Goal: Task Accomplishment & Management: Complete application form

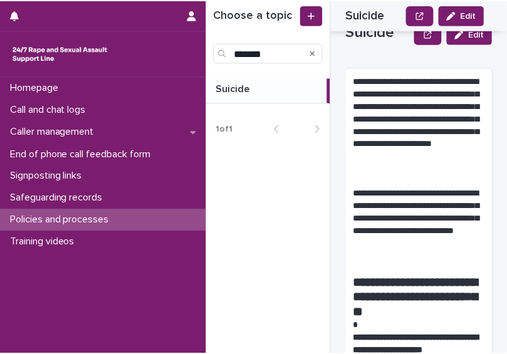
scroll to position [1754, 0]
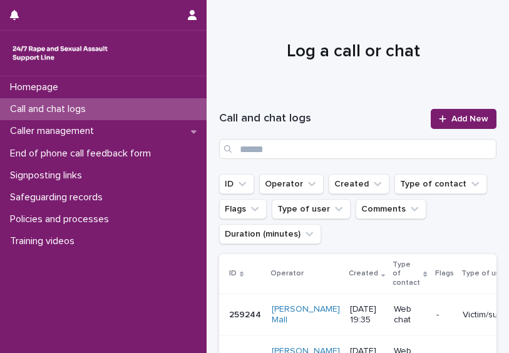
click at [464, 116] on span "Add New" at bounding box center [470, 119] width 37 height 9
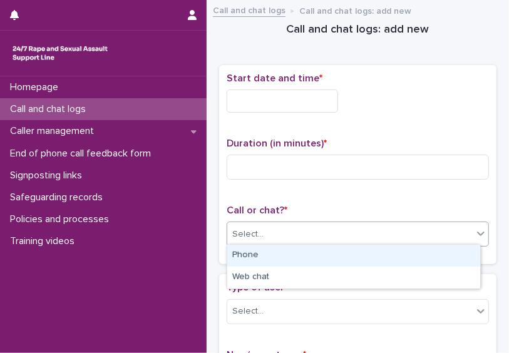
click at [336, 224] on div "Select..." at bounding box center [350, 234] width 246 height 21
click at [296, 261] on div "Phone" at bounding box center [353, 256] width 253 height 22
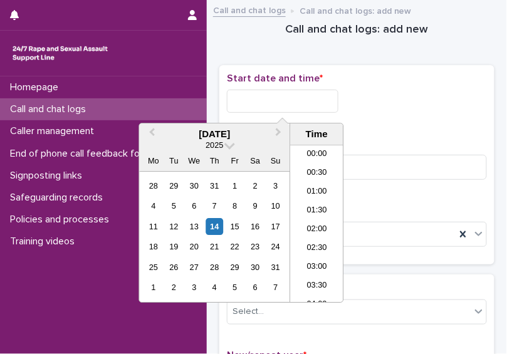
click at [272, 95] on input "text" at bounding box center [282, 101] width 111 height 23
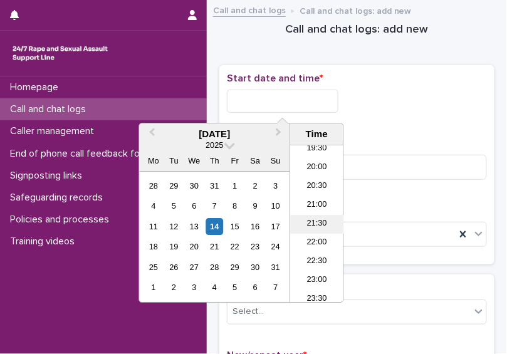
click at [319, 224] on li "21:30" at bounding box center [316, 224] width 53 height 19
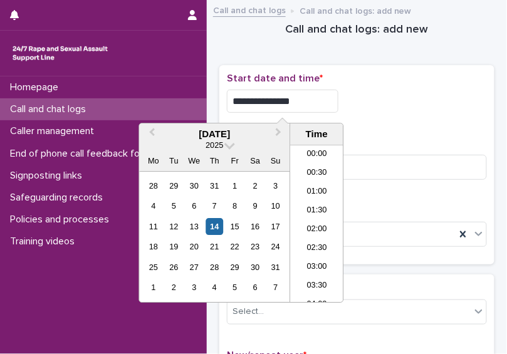
click at [304, 98] on input "**********" at bounding box center [282, 101] width 111 height 23
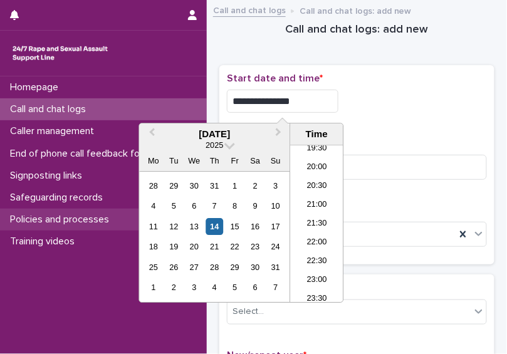
type input "**********"
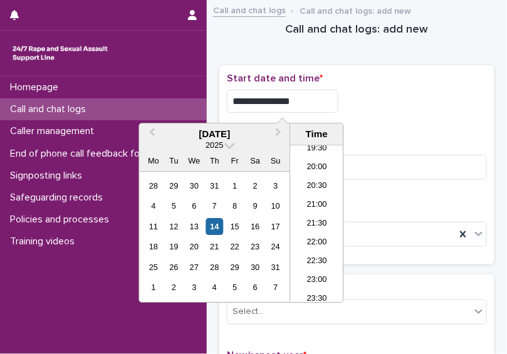
click at [373, 114] on div "**********" at bounding box center [357, 98] width 260 height 50
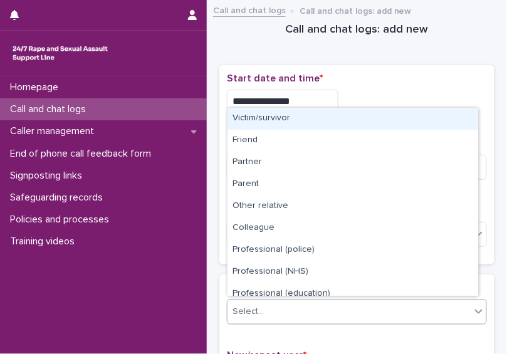
click at [311, 316] on div "Select..." at bounding box center [348, 311] width 243 height 21
click at [299, 122] on div "Victim/survivor" at bounding box center [352, 119] width 251 height 22
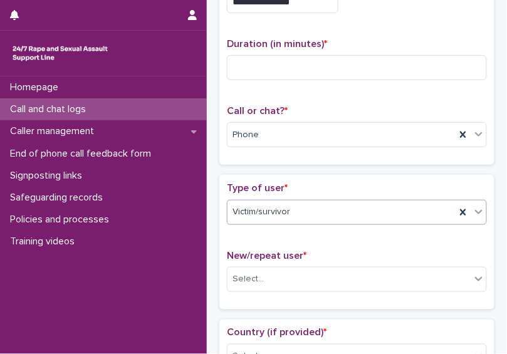
scroll to position [133, 0]
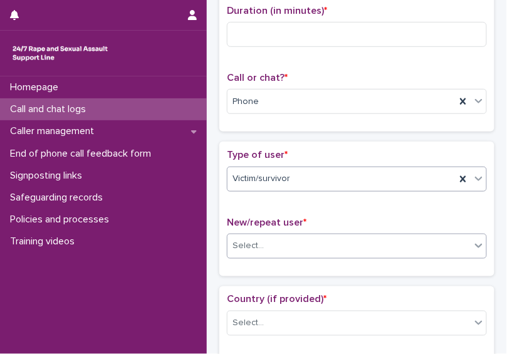
click at [381, 248] on div "Select..." at bounding box center [348, 246] width 243 height 21
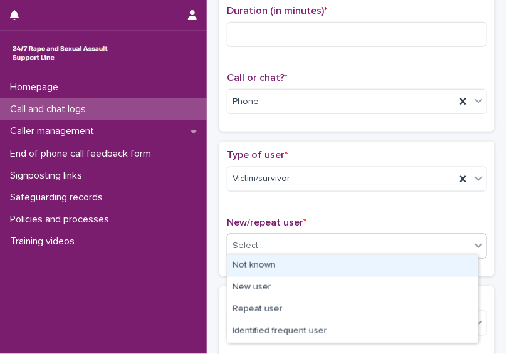
click at [350, 262] on div "Not known" at bounding box center [352, 266] width 251 height 22
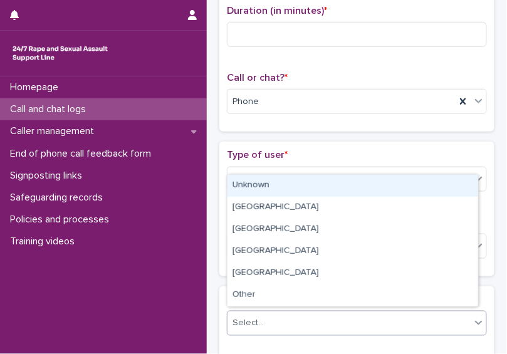
click at [341, 321] on div "Select..." at bounding box center [348, 323] width 243 height 21
click at [306, 187] on div "Unknown" at bounding box center [352, 186] width 251 height 22
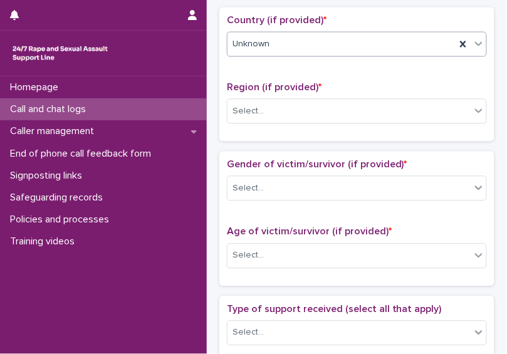
scroll to position [413, 0]
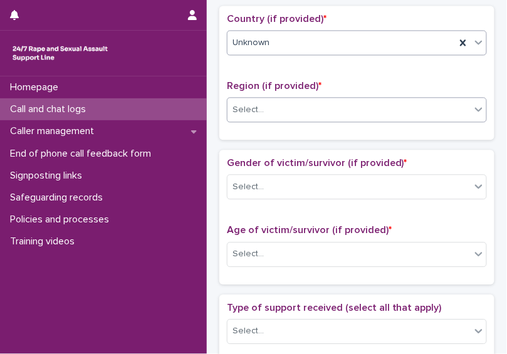
click at [386, 110] on div "Select..." at bounding box center [348, 110] width 243 height 21
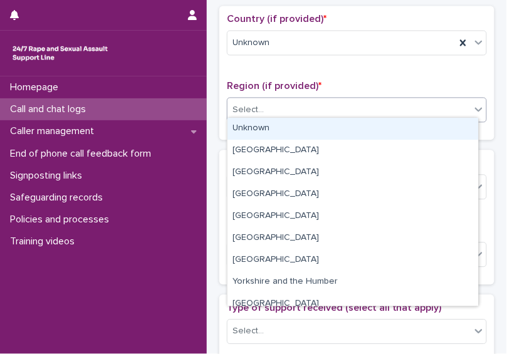
click at [371, 125] on div "Unknown" at bounding box center [352, 129] width 251 height 22
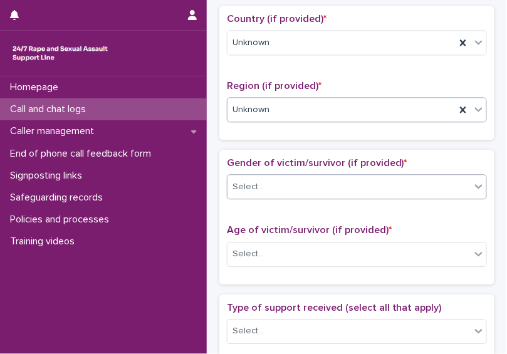
click at [343, 187] on div "Select..." at bounding box center [348, 187] width 243 height 21
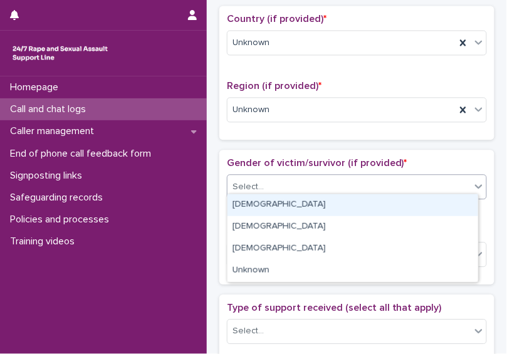
click at [332, 210] on div "[DEMOGRAPHIC_DATA]" at bounding box center [352, 205] width 251 height 22
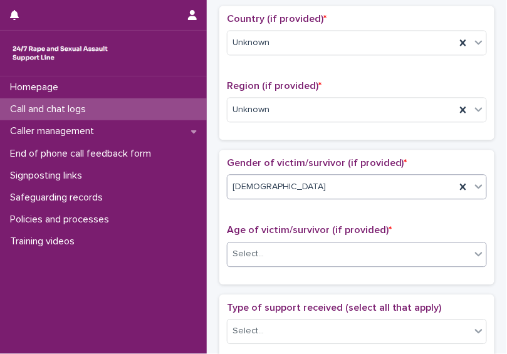
click at [322, 252] on div "Select..." at bounding box center [348, 254] width 243 height 21
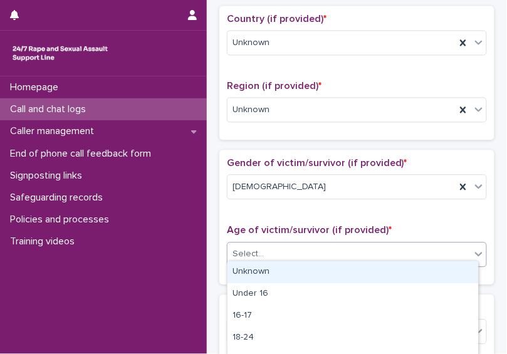
click at [304, 276] on div "Unknown" at bounding box center [352, 272] width 251 height 22
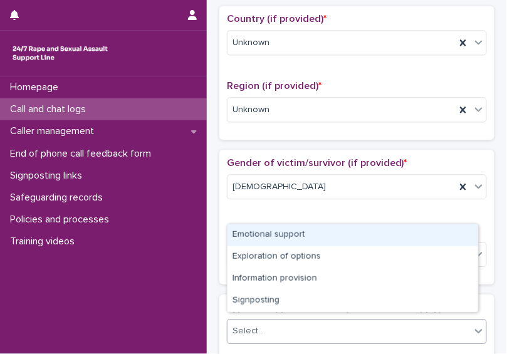
click at [311, 323] on div "Select..." at bounding box center [348, 331] width 243 height 21
click at [293, 231] on div "Emotional support" at bounding box center [352, 235] width 251 height 22
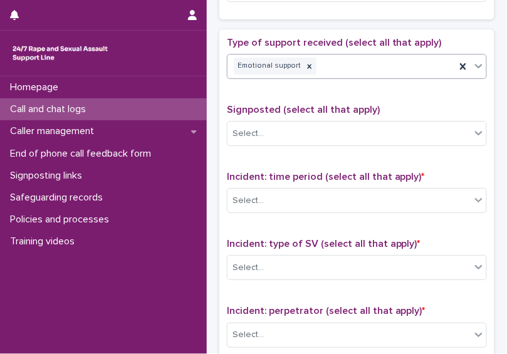
scroll to position [688, 0]
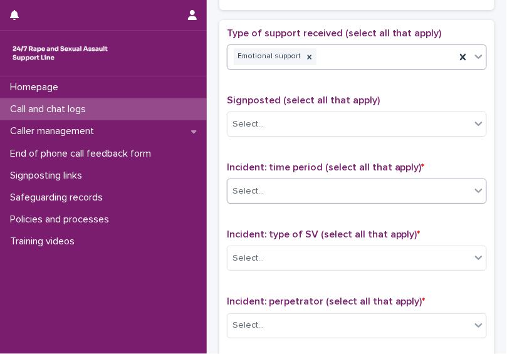
click at [386, 182] on div "Select..." at bounding box center [348, 191] width 243 height 21
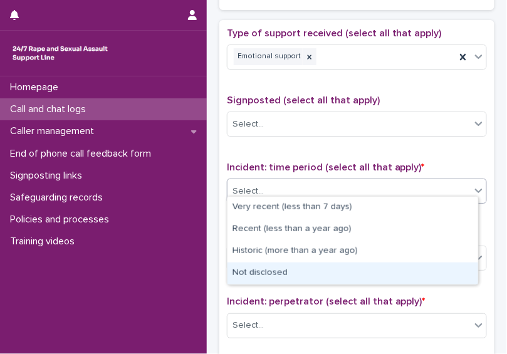
click at [360, 274] on div "Not disclosed" at bounding box center [352, 273] width 251 height 22
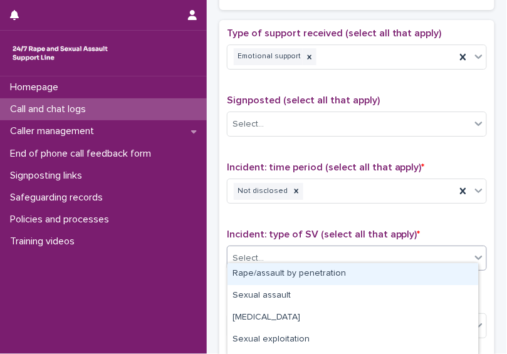
click at [360, 260] on div "Select..." at bounding box center [348, 258] width 243 height 21
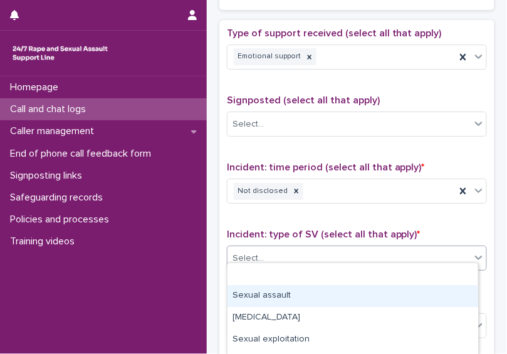
scroll to position [127, 0]
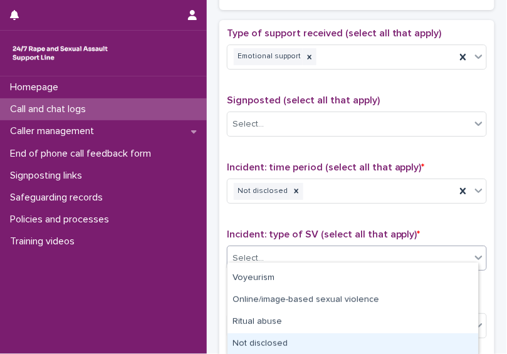
click at [428, 334] on div "Not disclosed" at bounding box center [352, 344] width 251 height 22
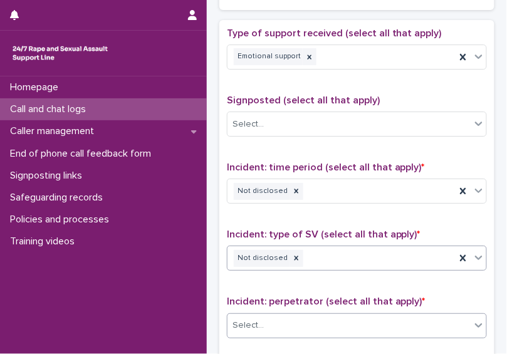
click at [415, 315] on div "Select..." at bounding box center [348, 325] width 243 height 21
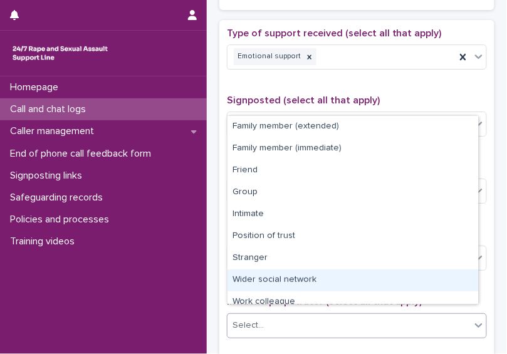
scroll to position [53, 0]
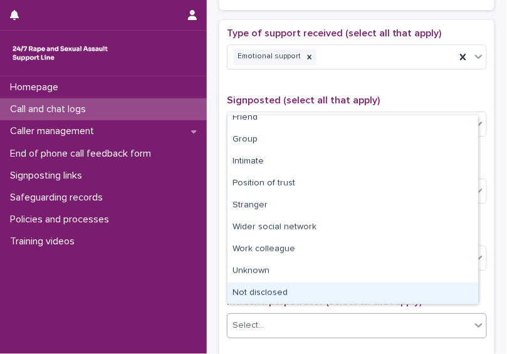
click at [438, 286] on div "Not disclosed" at bounding box center [352, 293] width 251 height 22
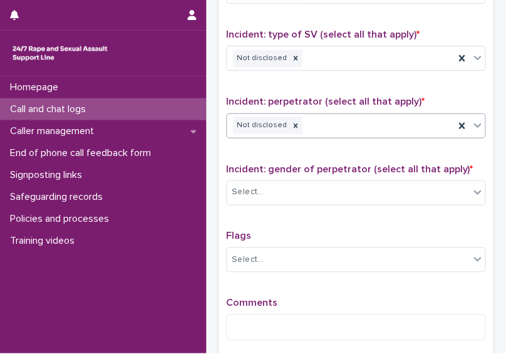
scroll to position [889, 0]
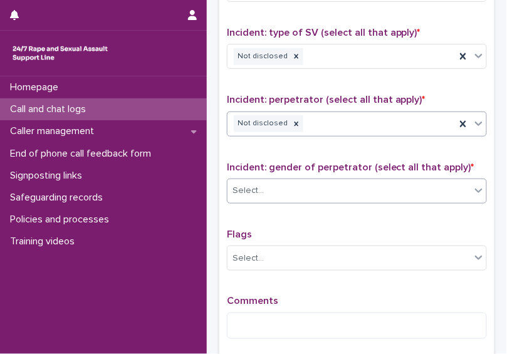
click at [349, 181] on div "Select..." at bounding box center [348, 190] width 243 height 21
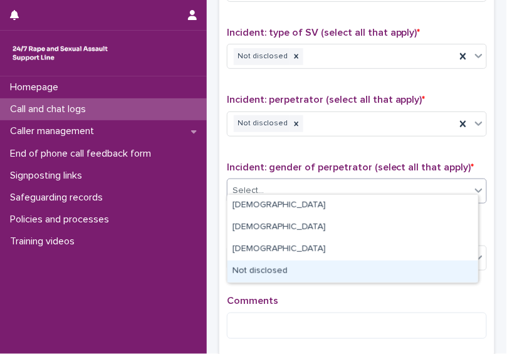
click at [294, 269] on div "Not disclosed" at bounding box center [352, 272] width 251 height 22
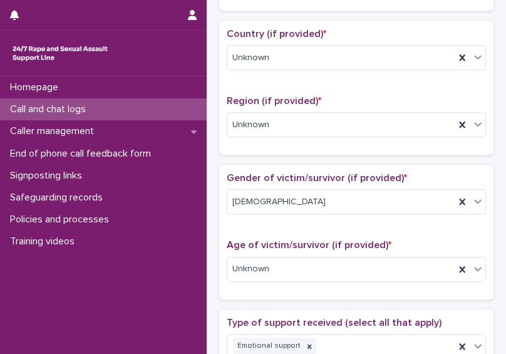
scroll to position [925, 0]
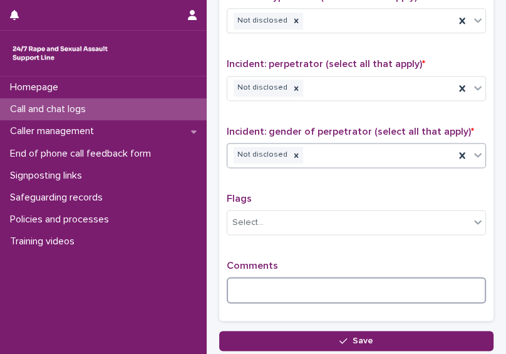
click at [444, 283] on textarea at bounding box center [356, 290] width 259 height 26
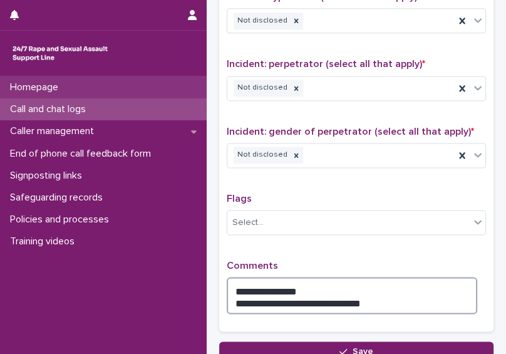
type textarea "**********"
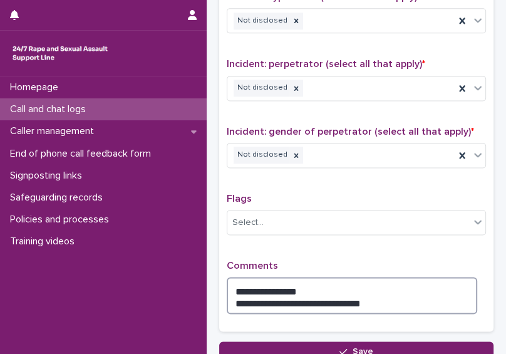
drag, startPoint x: 370, startPoint y: 294, endPoint x: 207, endPoint y: 276, distance: 163.2
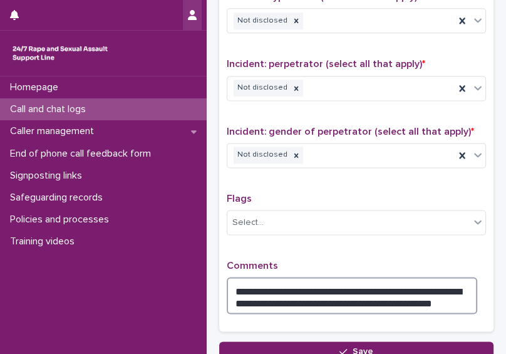
type textarea "**********"
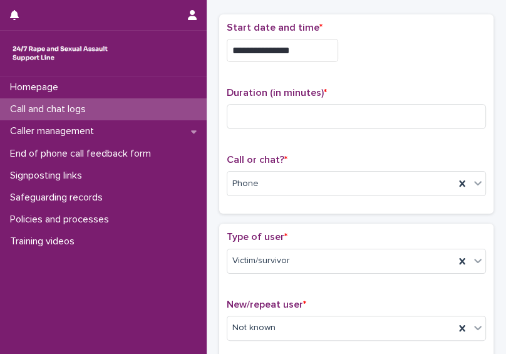
scroll to position [22, 0]
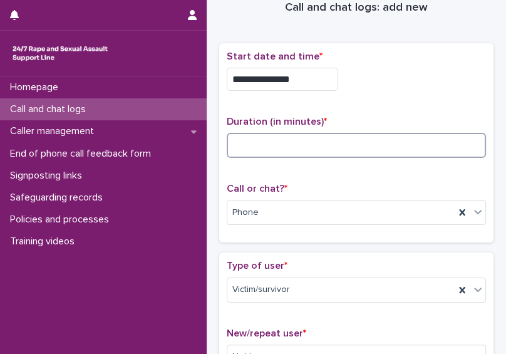
click at [322, 144] on input at bounding box center [356, 145] width 259 height 25
type input "**"
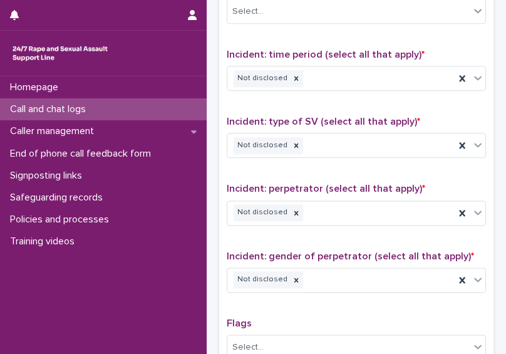
scroll to position [1021, 0]
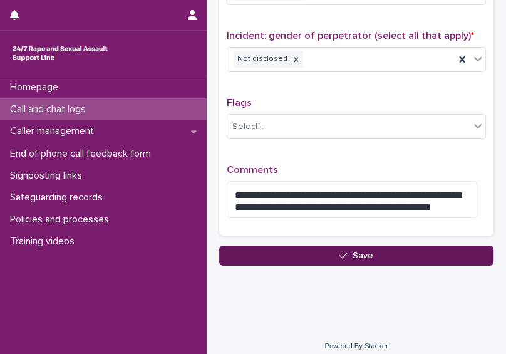
click at [396, 246] on button "Save" at bounding box center [356, 256] width 274 height 20
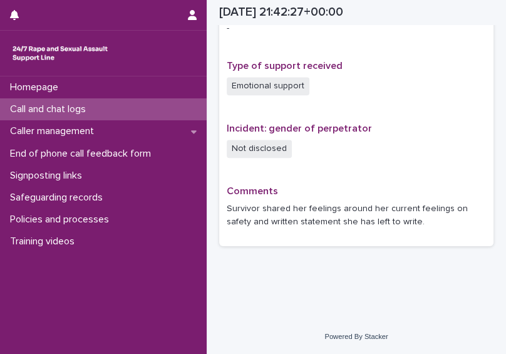
scroll to position [823, 0]
click at [93, 105] on p "Call and chat logs" at bounding box center [50, 109] width 91 height 12
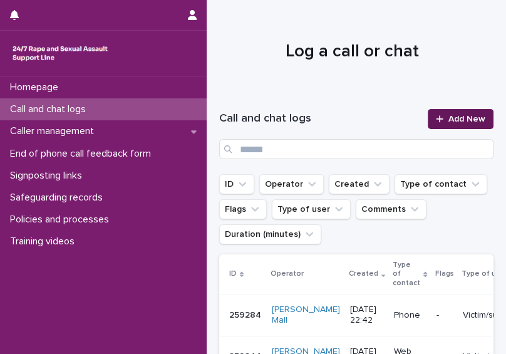
click at [465, 109] on link "Add New" at bounding box center [461, 119] width 66 height 20
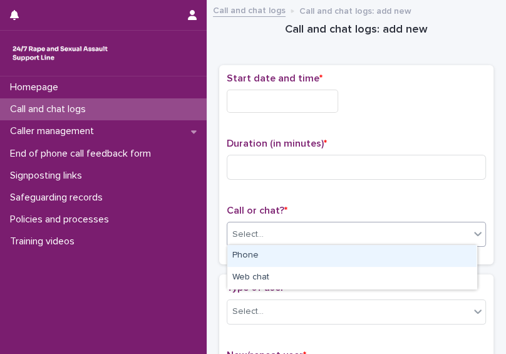
click at [358, 234] on div "Select..." at bounding box center [348, 234] width 242 height 21
click at [337, 249] on div "Phone" at bounding box center [351, 256] width 249 height 22
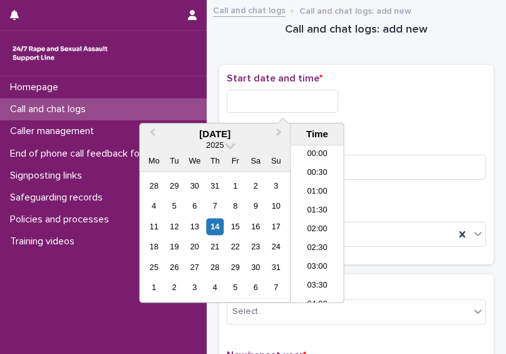
click at [267, 93] on input "text" at bounding box center [282, 101] width 111 height 23
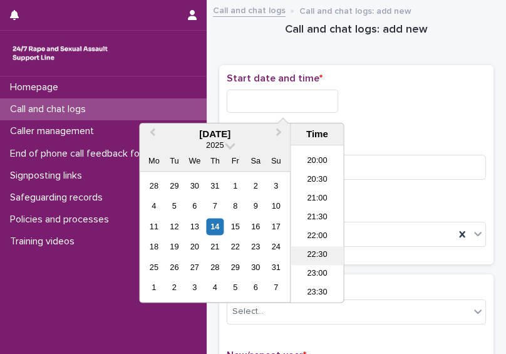
click at [311, 260] on li "22:30" at bounding box center [317, 255] width 53 height 19
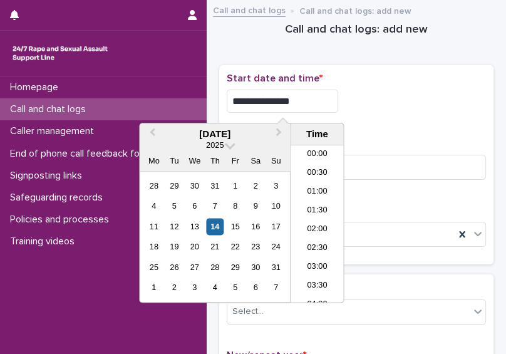
click at [301, 105] on input "**********" at bounding box center [282, 101] width 111 height 23
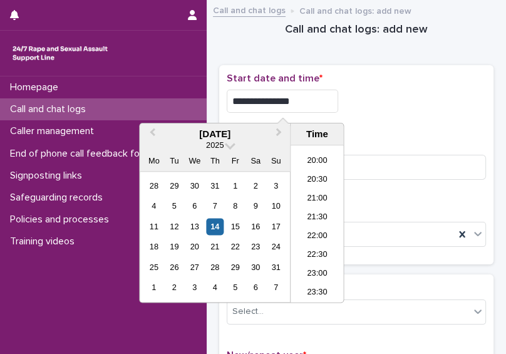
type input "**********"
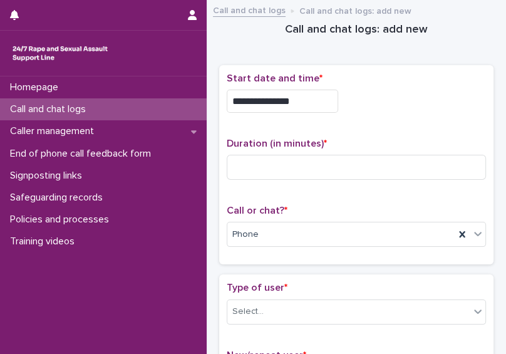
click at [394, 152] on div "Duration (in minutes) *" at bounding box center [356, 164] width 259 height 52
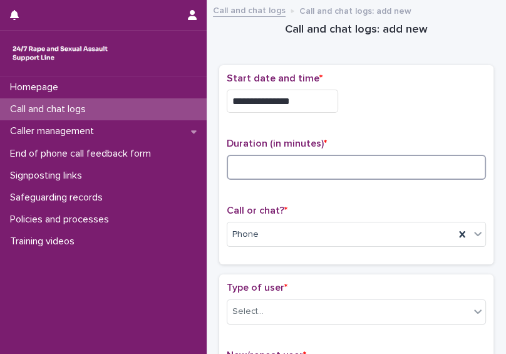
click at [373, 167] on input at bounding box center [356, 167] width 259 height 25
type input "*"
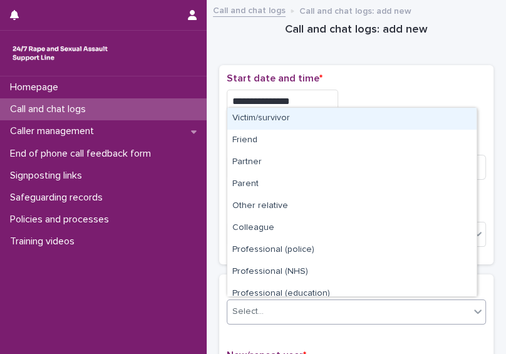
click at [416, 312] on div "Select..." at bounding box center [348, 311] width 242 height 21
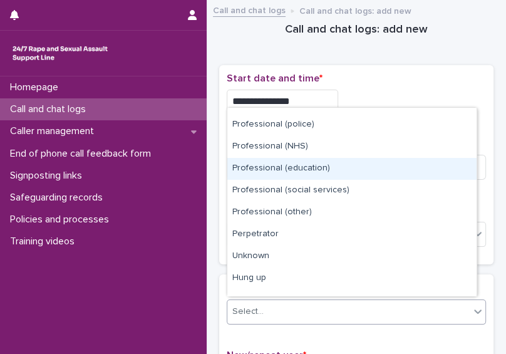
scroll to position [140, 0]
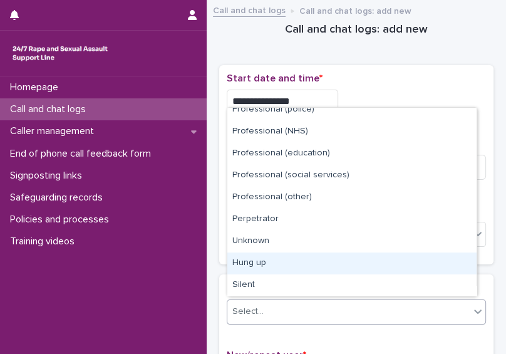
click at [452, 271] on div "Hung up" at bounding box center [351, 263] width 249 height 22
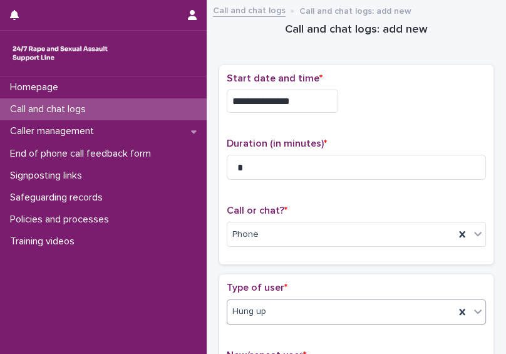
scroll to position [257, 0]
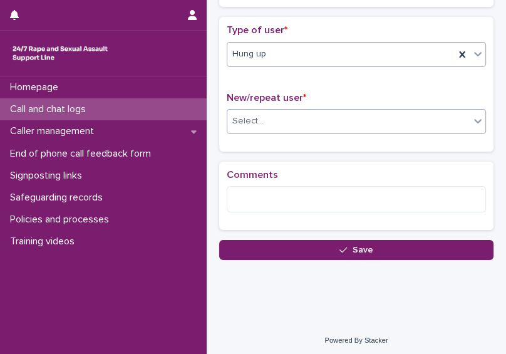
click at [416, 117] on div "Select..." at bounding box center [348, 121] width 242 height 21
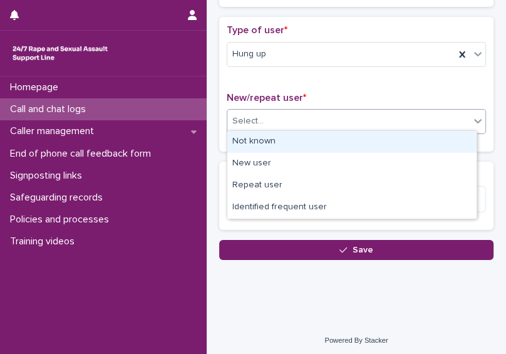
click at [400, 135] on div "Not known" at bounding box center [351, 142] width 249 height 22
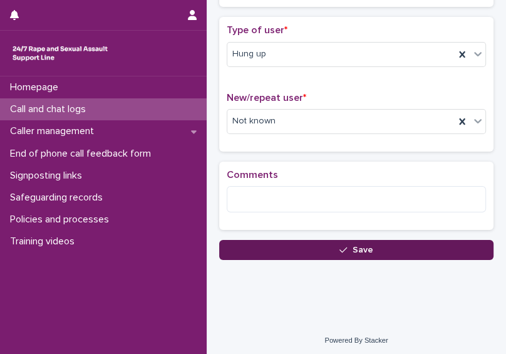
click at [348, 251] on button "Save" at bounding box center [356, 250] width 274 height 20
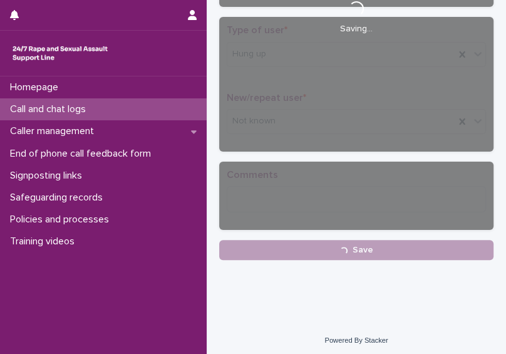
scroll to position [264, 0]
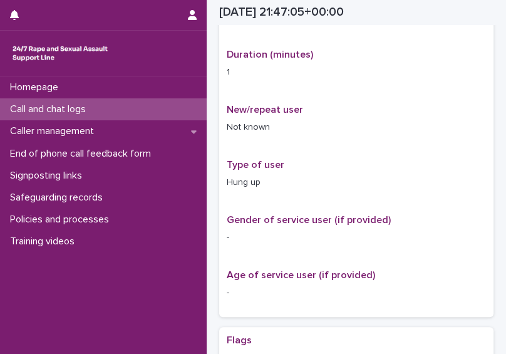
click at [131, 105] on div "Call and chat logs" at bounding box center [103, 109] width 207 height 22
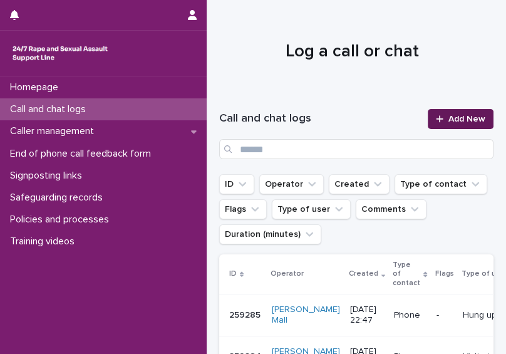
click at [450, 122] on span "Add New" at bounding box center [466, 119] width 37 height 9
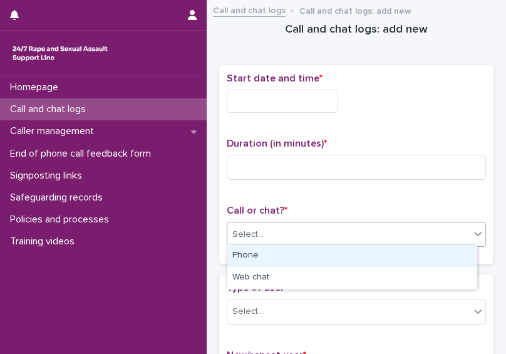
click at [329, 231] on div "Select..." at bounding box center [348, 234] width 242 height 21
click at [296, 256] on div "Phone" at bounding box center [351, 256] width 249 height 22
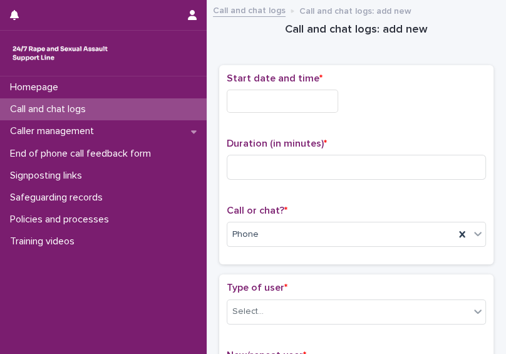
click at [270, 91] on input "text" at bounding box center [282, 101] width 111 height 23
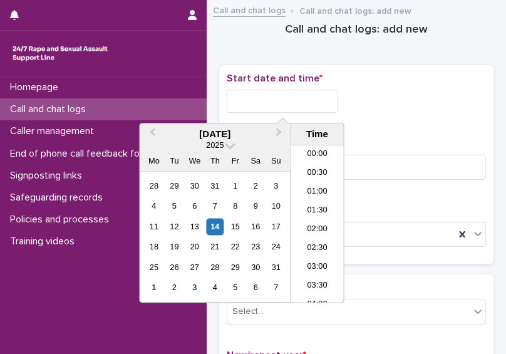
scroll to position [745, 0]
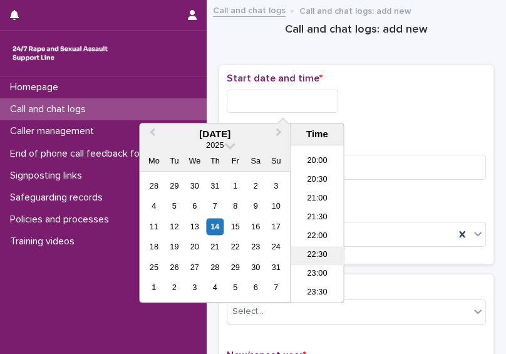
click at [318, 253] on li "22:30" at bounding box center [317, 255] width 53 height 19
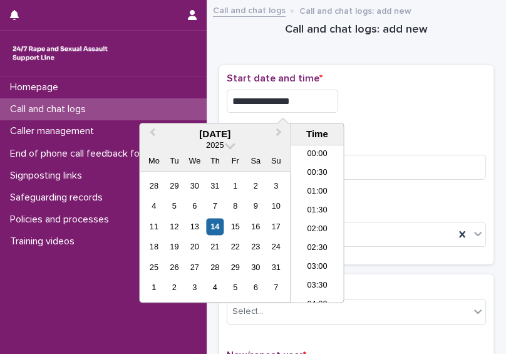
click at [306, 104] on input "**********" at bounding box center [282, 101] width 111 height 23
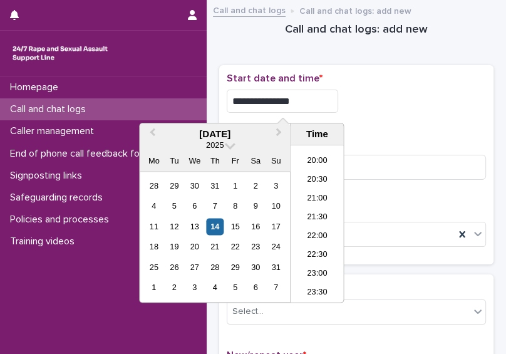
type input "**********"
click at [420, 106] on div "**********" at bounding box center [356, 101] width 259 height 23
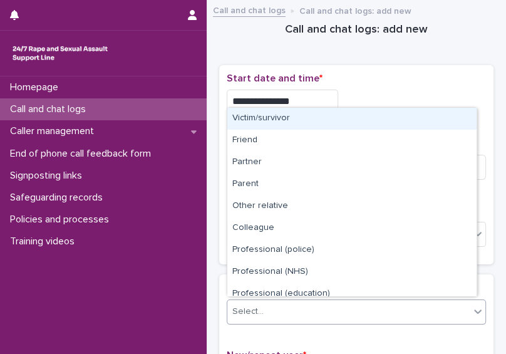
click at [367, 306] on div "Select..." at bounding box center [348, 311] width 242 height 21
click at [343, 123] on div "Victim/survivor" at bounding box center [351, 119] width 249 height 22
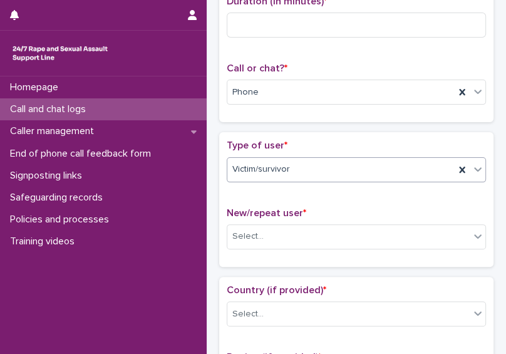
scroll to position [147, 0]
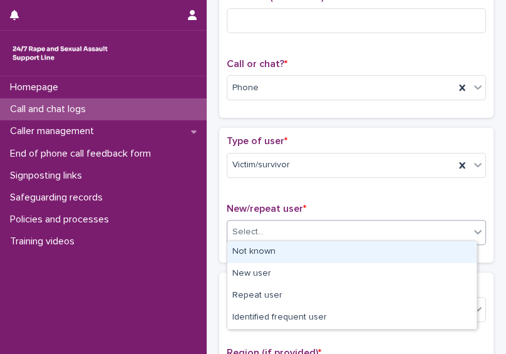
click at [258, 229] on div "Select..." at bounding box center [247, 231] width 31 height 13
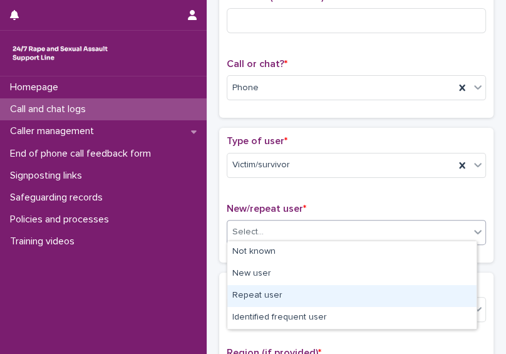
click at [252, 291] on div "Repeat user" at bounding box center [351, 296] width 249 height 22
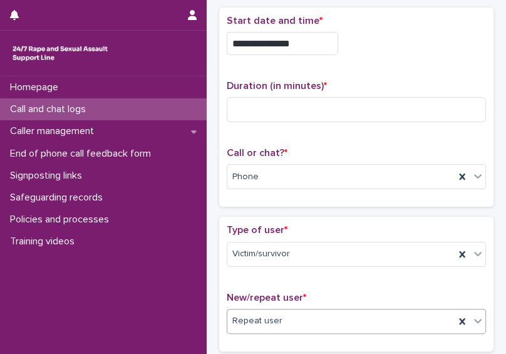
scroll to position [0, 0]
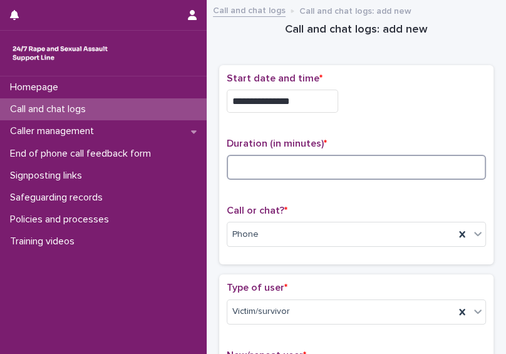
click at [341, 165] on input at bounding box center [356, 167] width 259 height 25
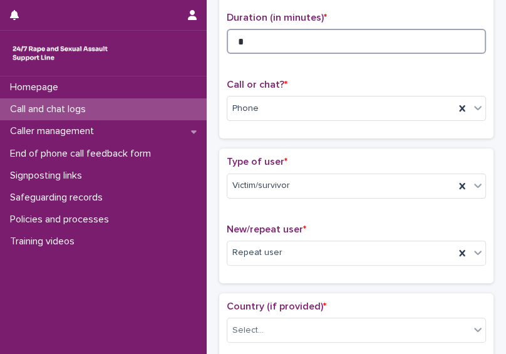
scroll to position [150, 0]
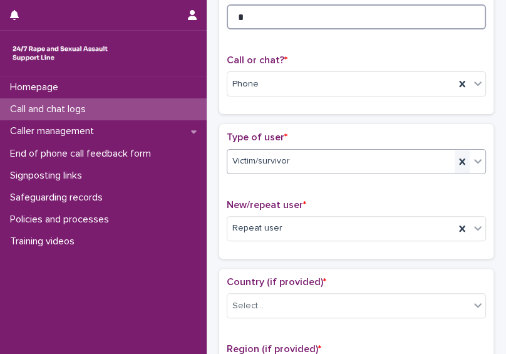
type input "*"
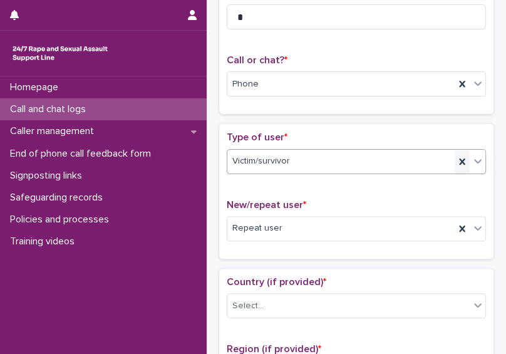
click at [456, 160] on icon at bounding box center [462, 161] width 13 height 13
click at [450, 160] on div "Select..." at bounding box center [348, 161] width 242 height 21
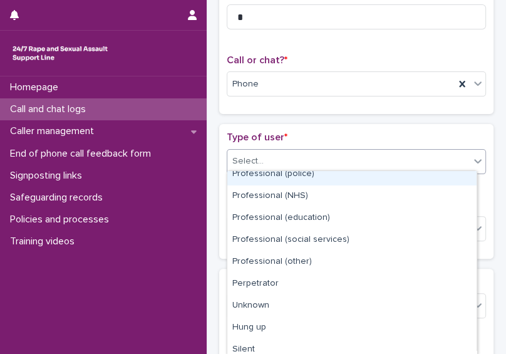
scroll to position [145, 0]
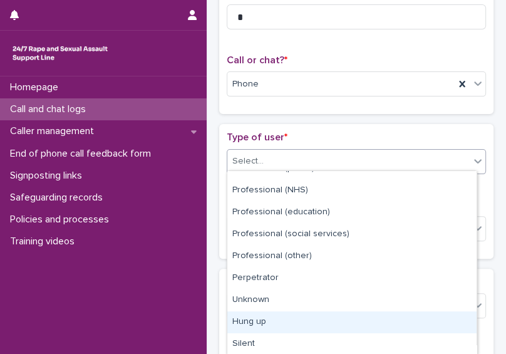
click at [440, 321] on div "Hung up" at bounding box center [351, 322] width 249 height 22
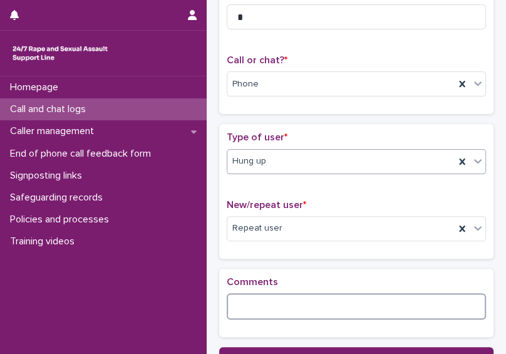
click at [325, 299] on textarea at bounding box center [356, 306] width 259 height 26
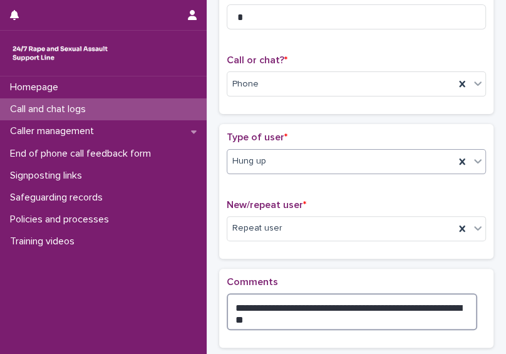
click at [286, 305] on textarea "**********" at bounding box center [352, 311] width 251 height 37
type textarea "**********"
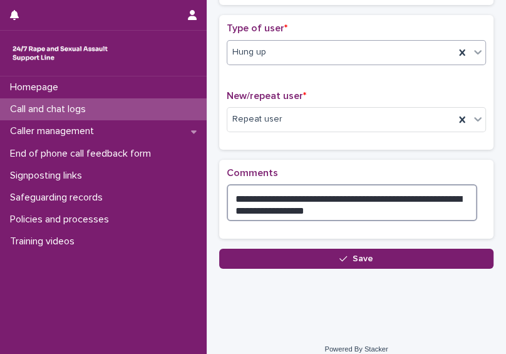
scroll to position [268, 0]
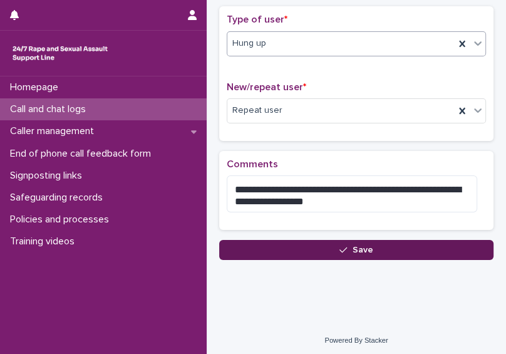
click at [386, 245] on button "Save" at bounding box center [356, 250] width 274 height 20
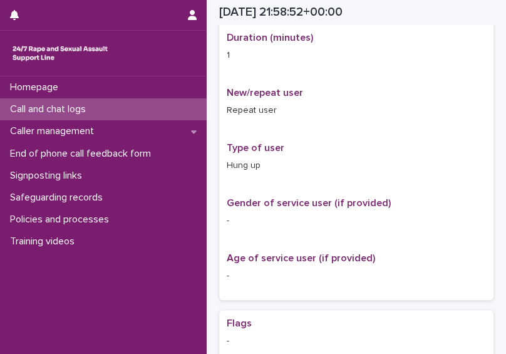
scroll to position [275, 0]
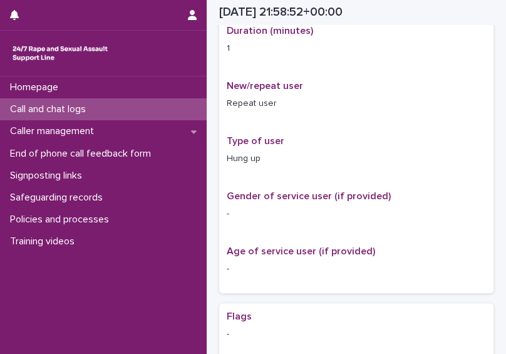
click at [100, 114] on div "Call and chat logs" at bounding box center [103, 109] width 207 height 22
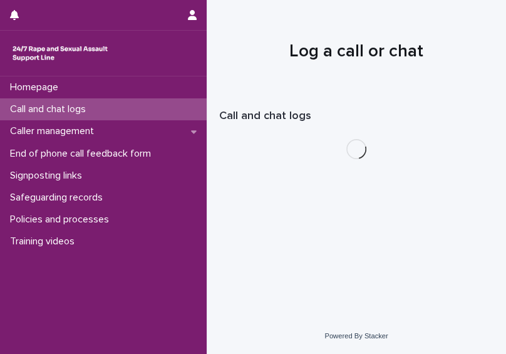
click at [125, 105] on div "Call and chat logs" at bounding box center [103, 109] width 207 height 22
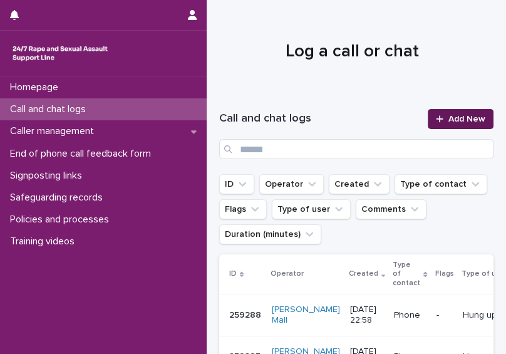
click at [457, 122] on span "Add New" at bounding box center [466, 119] width 37 height 9
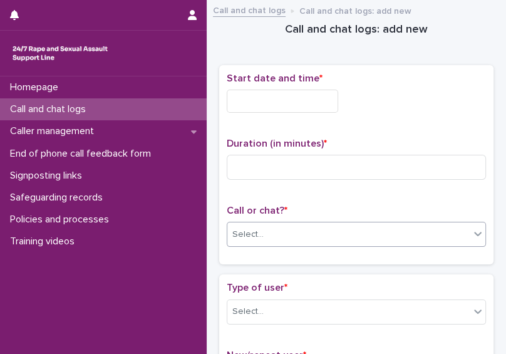
click at [298, 226] on div "Select..." at bounding box center [348, 234] width 242 height 21
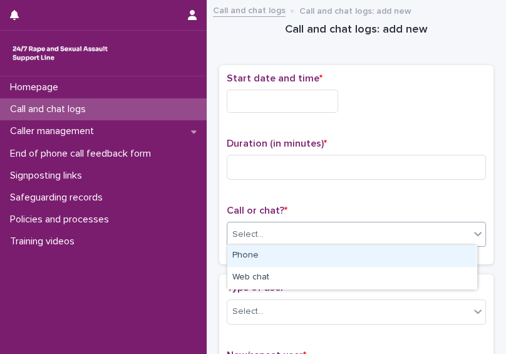
click at [282, 260] on div "Phone" at bounding box center [351, 256] width 249 height 22
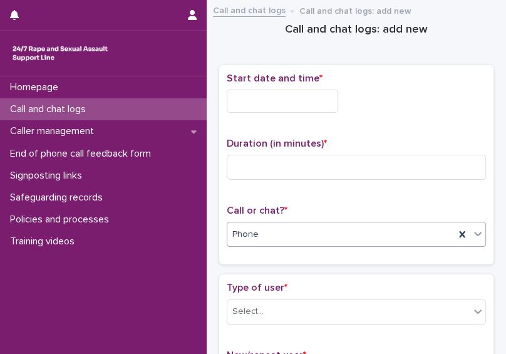
click at [290, 106] on input "text" at bounding box center [282, 101] width 111 height 23
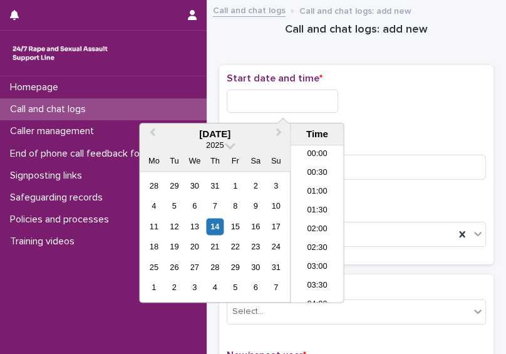
scroll to position [745, 0]
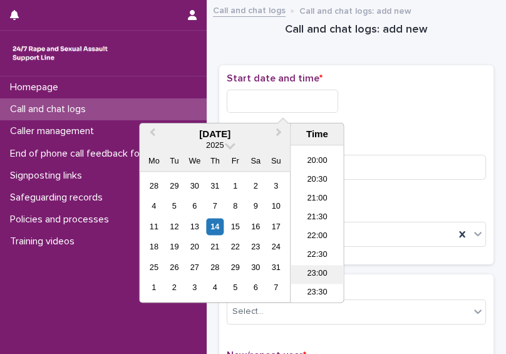
click at [320, 270] on li "23:00" at bounding box center [317, 274] width 53 height 19
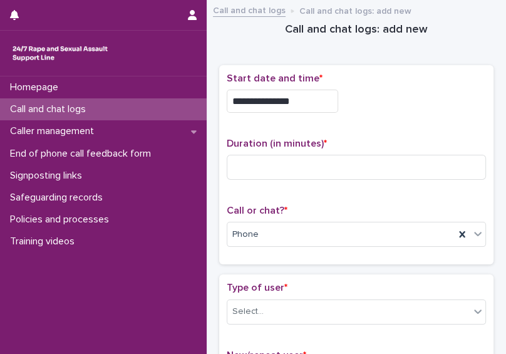
click at [301, 100] on input "**********" at bounding box center [282, 101] width 111 height 23
click at [377, 90] on div "**********" at bounding box center [356, 101] width 259 height 23
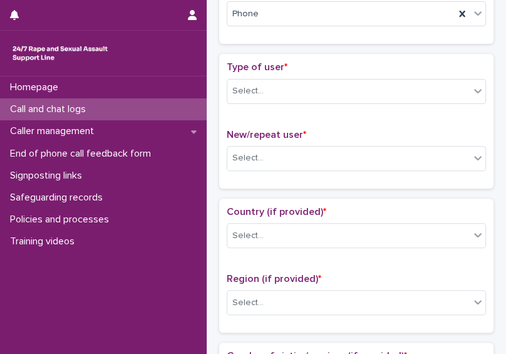
scroll to position [225, 0]
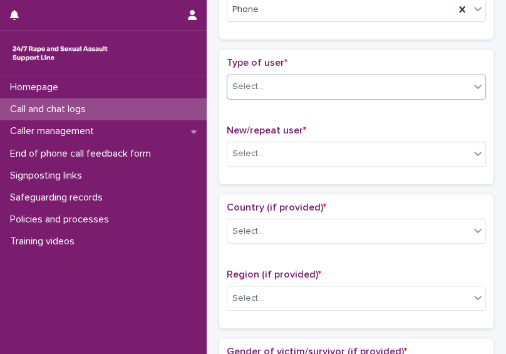
click at [425, 90] on div "Select..." at bounding box center [348, 86] width 242 height 21
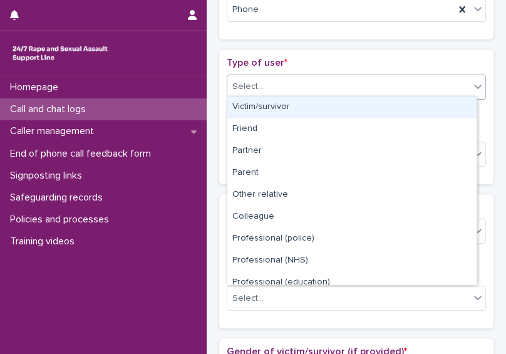
click at [415, 100] on div "Victim/survivor" at bounding box center [351, 107] width 249 height 22
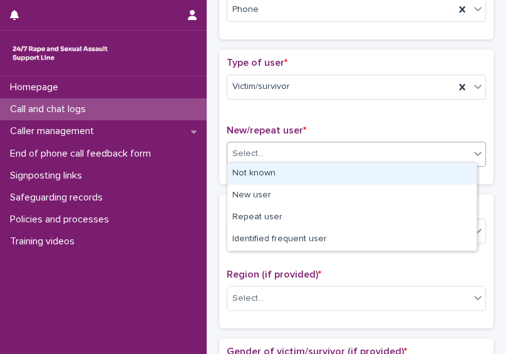
click at [398, 150] on div "Select..." at bounding box center [348, 153] width 242 height 21
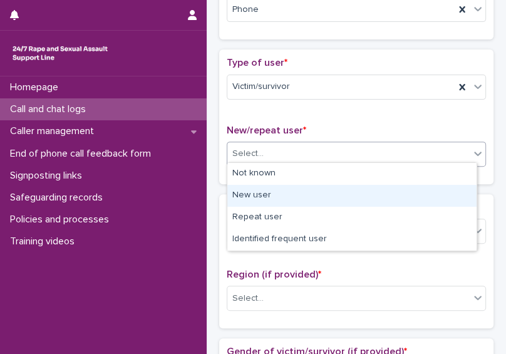
click at [384, 188] on div "New user" at bounding box center [351, 196] width 249 height 22
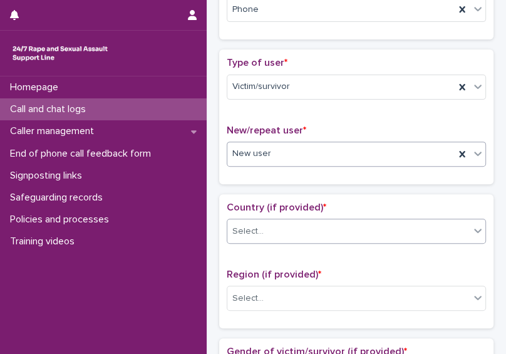
click at [375, 231] on div "Select..." at bounding box center [348, 231] width 242 height 21
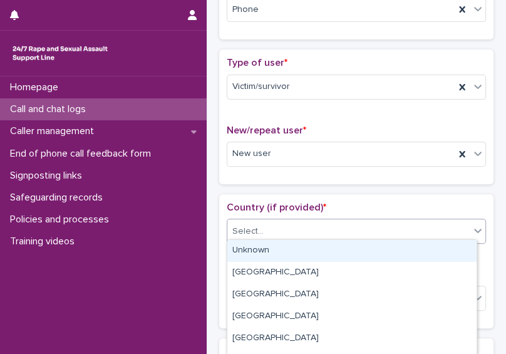
click at [366, 248] on div "Unknown" at bounding box center [351, 251] width 249 height 22
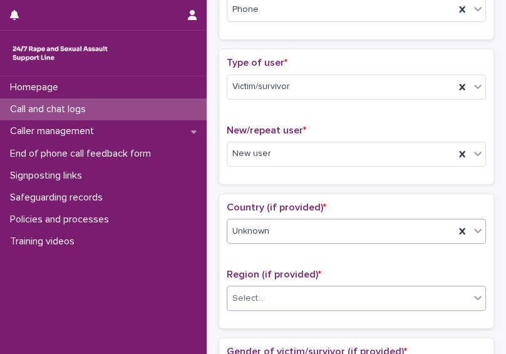
click at [360, 298] on div "Select..." at bounding box center [348, 298] width 242 height 21
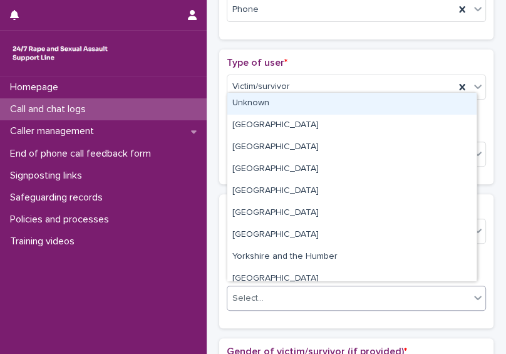
click at [313, 100] on div "Unknown" at bounding box center [351, 104] width 249 height 22
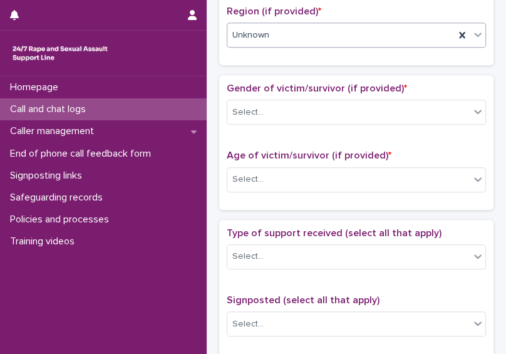
scroll to position [499, 0]
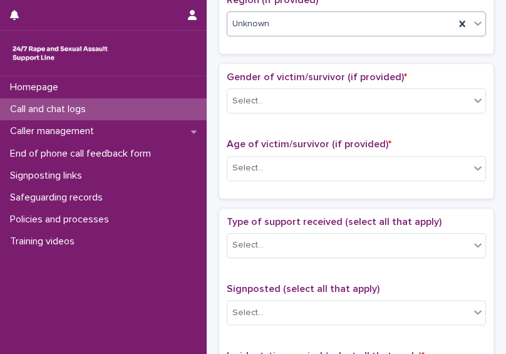
click at [407, 111] on div "Gender of victim/survivor (if provided) * Select..." at bounding box center [356, 97] width 259 height 52
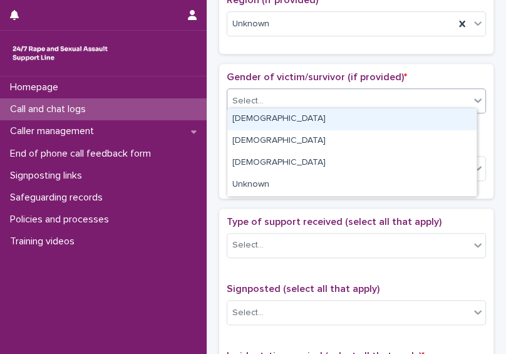
drag, startPoint x: 407, startPoint y: 111, endPoint x: 399, endPoint y: 101, distance: 13.0
click at [399, 101] on div "Select..." at bounding box center [348, 101] width 242 height 21
click at [384, 113] on div "[DEMOGRAPHIC_DATA]" at bounding box center [351, 119] width 249 height 22
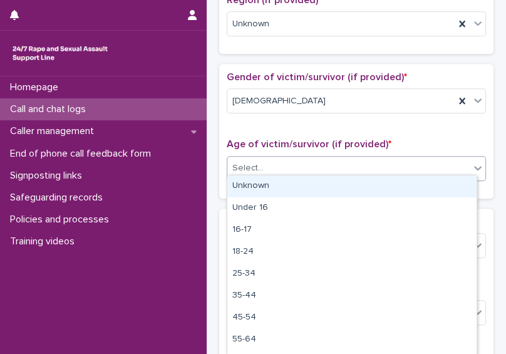
click at [365, 158] on div "Select..." at bounding box center [348, 168] width 242 height 21
click at [343, 177] on div "Unknown" at bounding box center [351, 186] width 249 height 22
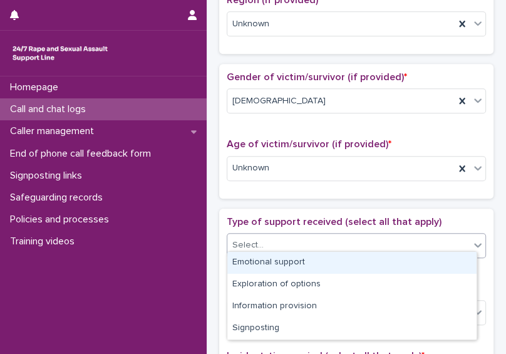
drag, startPoint x: 326, startPoint y: 231, endPoint x: 295, endPoint y: 254, distance: 38.8
click at [295, 254] on body "**********" at bounding box center [253, 177] width 506 height 354
click at [295, 254] on div "Emotional support" at bounding box center [351, 263] width 249 height 22
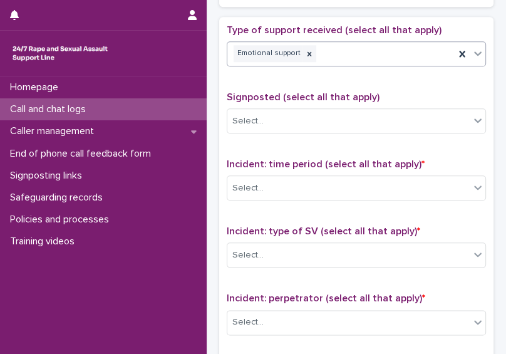
scroll to position [696, 0]
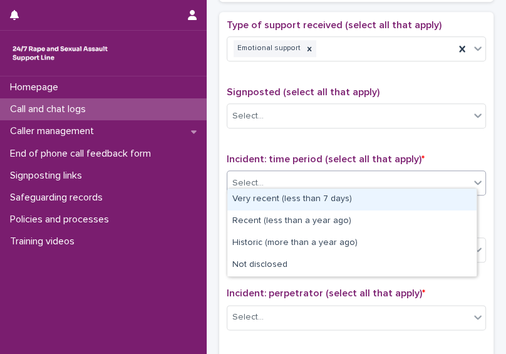
click at [388, 175] on div "Select..." at bounding box center [348, 183] width 242 height 21
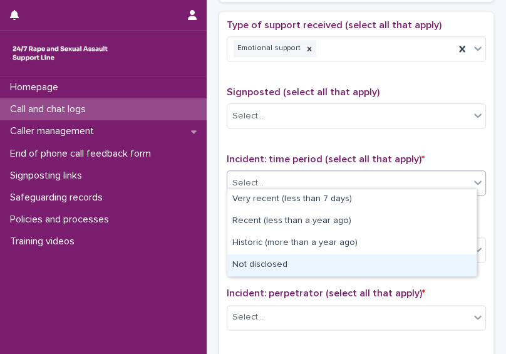
click at [356, 255] on div "Not disclosed" at bounding box center [351, 265] width 249 height 22
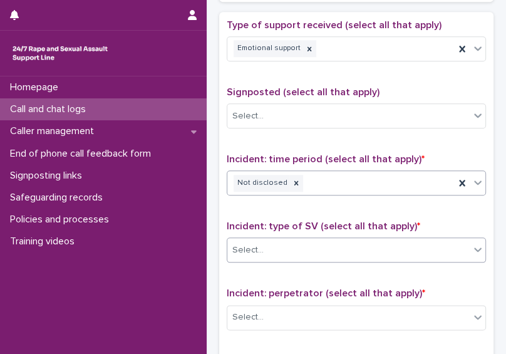
click at [348, 243] on div "Select..." at bounding box center [348, 250] width 242 height 21
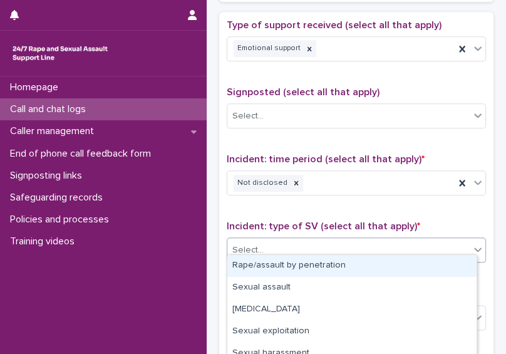
click at [325, 271] on div "Rape/assault by penetration" at bounding box center [351, 266] width 249 height 22
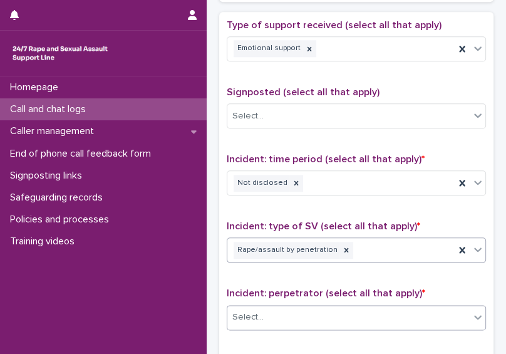
click at [318, 312] on div "Select..." at bounding box center [348, 317] width 242 height 21
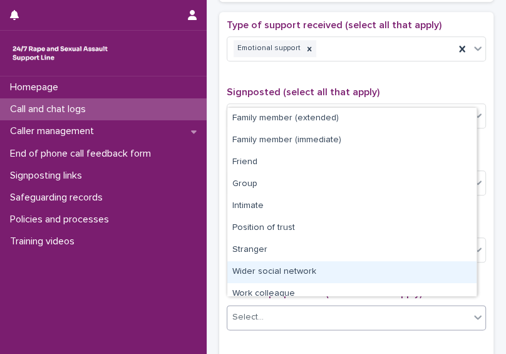
scroll to position [53, 0]
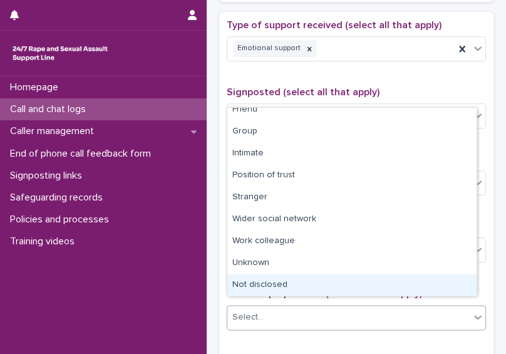
click at [442, 281] on div "Not disclosed" at bounding box center [351, 285] width 249 height 22
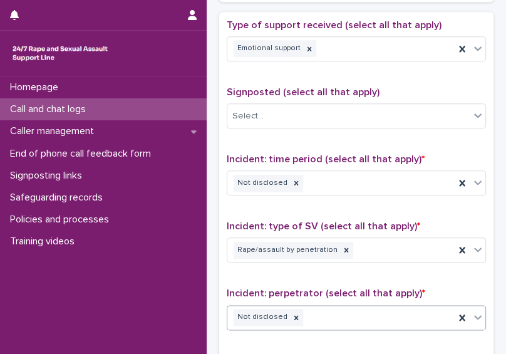
scroll to position [1006, 0]
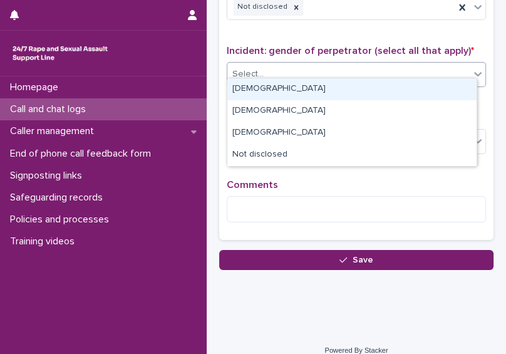
drag, startPoint x: 366, startPoint y: 70, endPoint x: 359, endPoint y: 87, distance: 18.3
click at [359, 87] on body "**********" at bounding box center [253, 177] width 506 height 354
click at [359, 87] on div "[DEMOGRAPHIC_DATA]" at bounding box center [351, 89] width 249 height 22
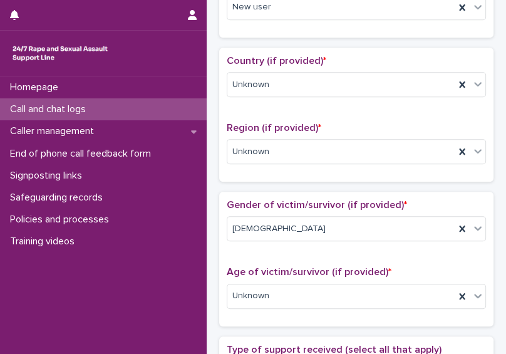
scroll to position [0, 0]
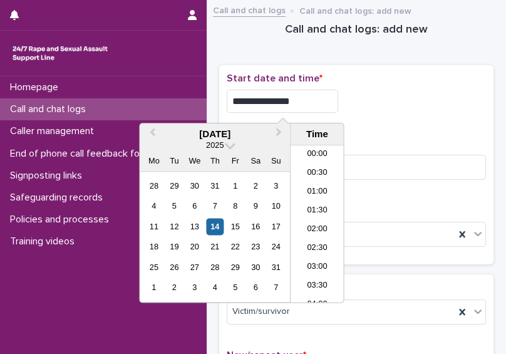
click at [303, 95] on input "**********" at bounding box center [282, 101] width 111 height 23
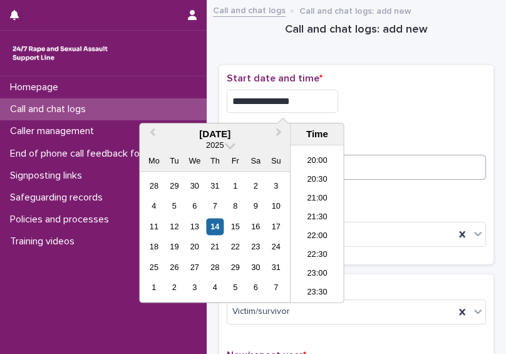
type input "**********"
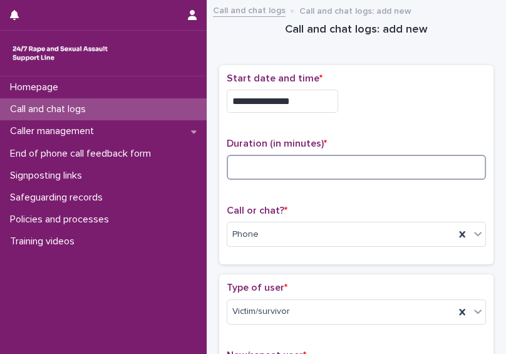
click at [378, 155] on input at bounding box center [356, 167] width 259 height 25
type input "*"
type input "**"
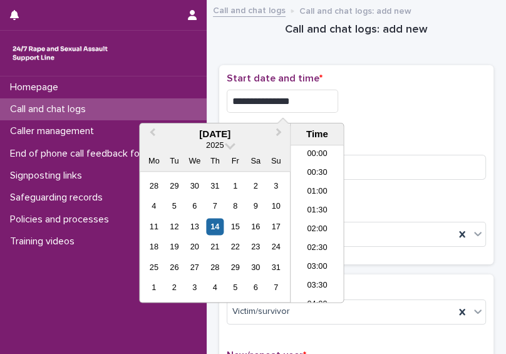
click at [303, 96] on input "**********" at bounding box center [282, 101] width 111 height 23
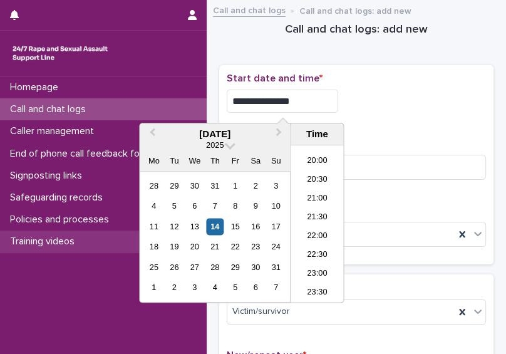
type input "**********"
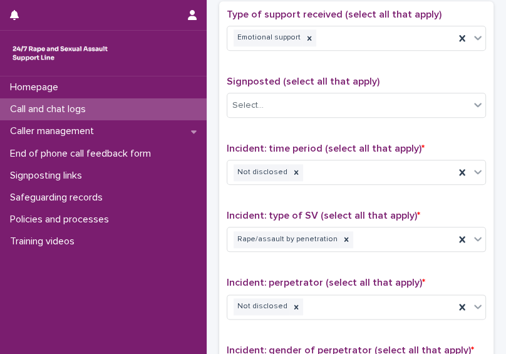
scroll to position [1010, 0]
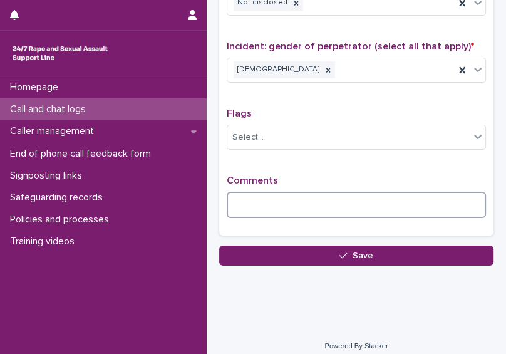
click at [312, 203] on textarea at bounding box center [356, 205] width 259 height 26
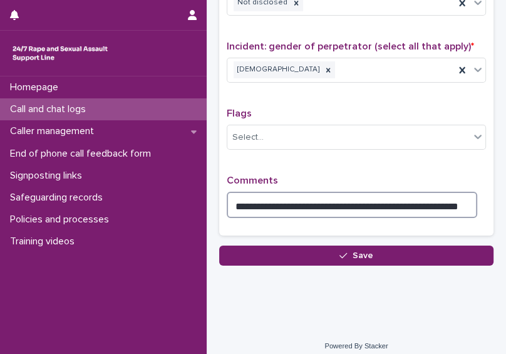
click at [271, 197] on textarea "**********" at bounding box center [352, 205] width 251 height 26
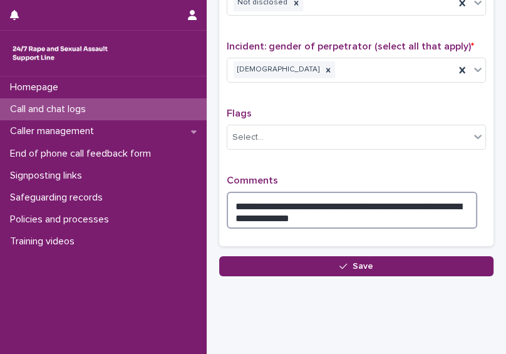
click at [293, 207] on textarea "**********" at bounding box center [352, 210] width 251 height 37
click at [428, 200] on textarea "**********" at bounding box center [352, 210] width 251 height 37
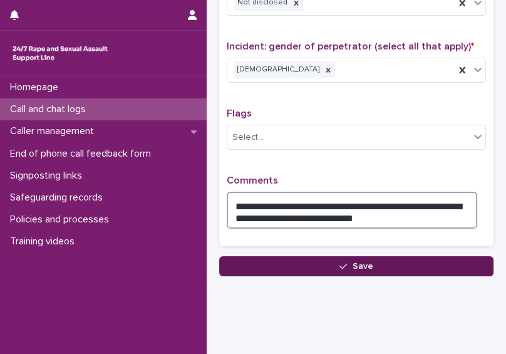
type textarea "**********"
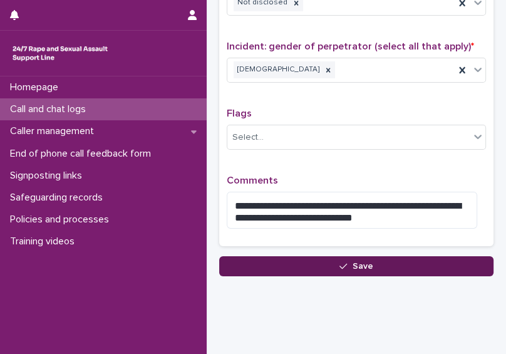
click at [401, 256] on button "Save" at bounding box center [356, 266] width 274 height 20
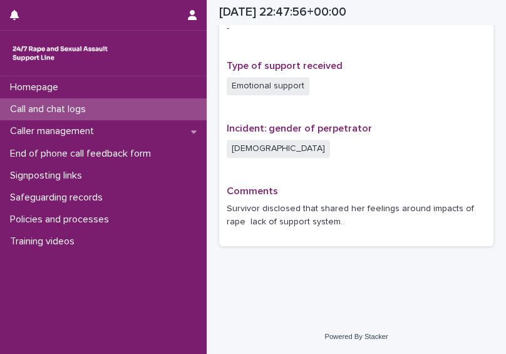
scroll to position [823, 0]
click at [88, 109] on p "Call and chat logs" at bounding box center [50, 109] width 91 height 12
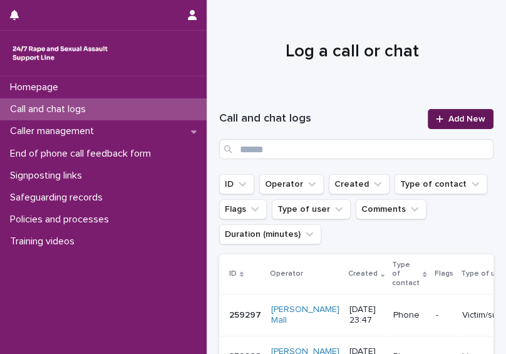
click at [466, 117] on span "Add New" at bounding box center [466, 119] width 37 height 9
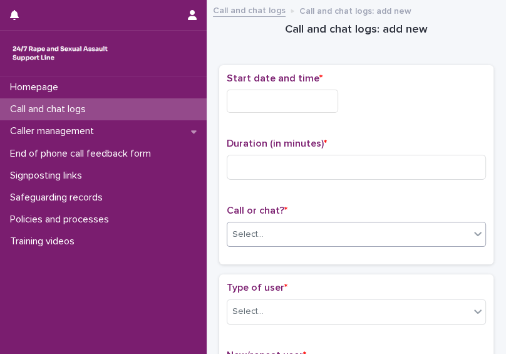
click at [330, 231] on div "Select..." at bounding box center [348, 234] width 242 height 21
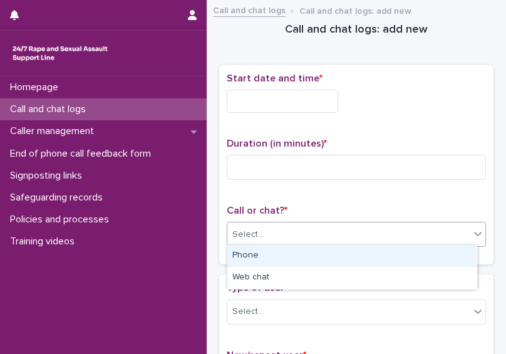
click at [304, 258] on div "Phone" at bounding box center [351, 256] width 249 height 22
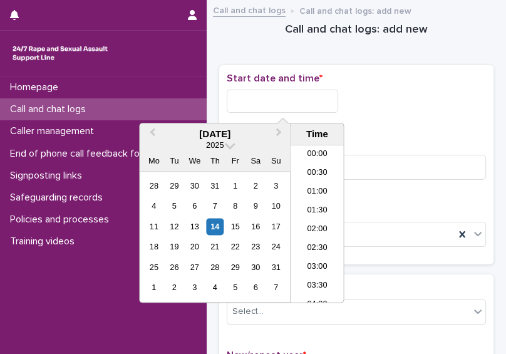
click at [268, 100] on input "text" at bounding box center [282, 101] width 111 height 23
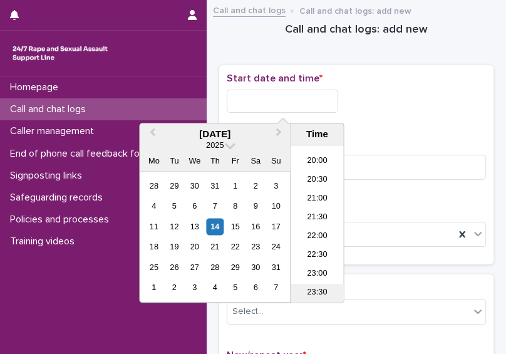
click at [315, 284] on li "23:30" at bounding box center [317, 293] width 53 height 19
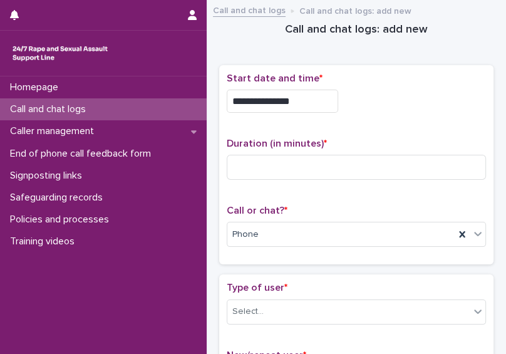
click at [306, 90] on input "**********" at bounding box center [282, 101] width 111 height 23
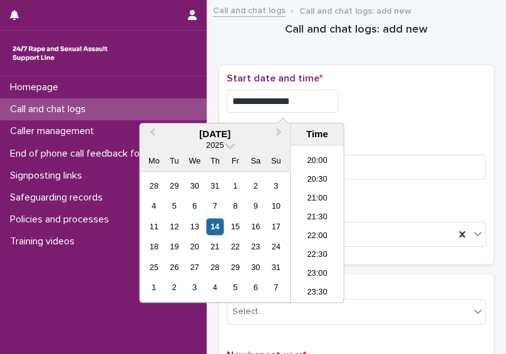
type input "**********"
click at [410, 306] on div "Select..." at bounding box center [348, 311] width 242 height 21
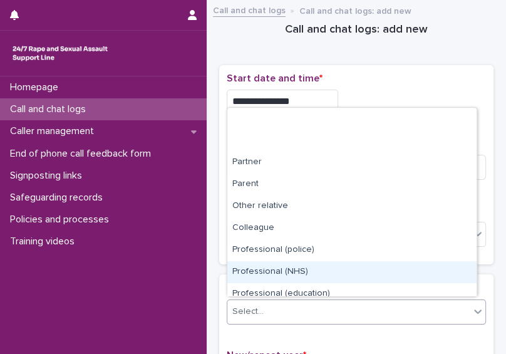
scroll to position [140, 0]
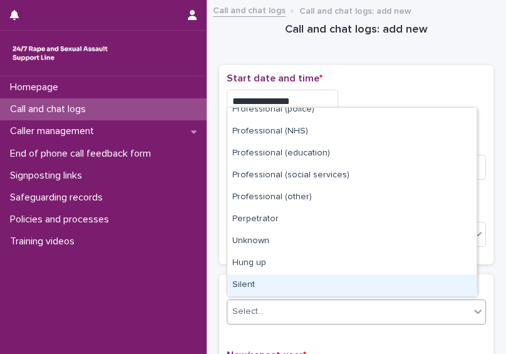
click at [435, 281] on div "Silent" at bounding box center [351, 285] width 249 height 22
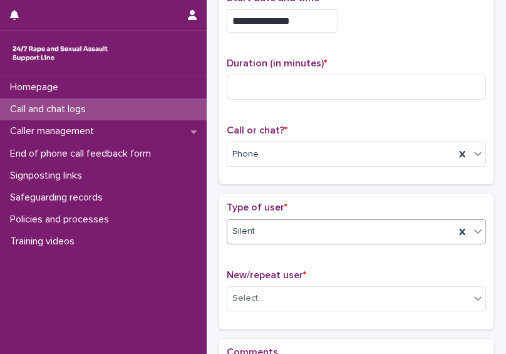
scroll to position [82, 0]
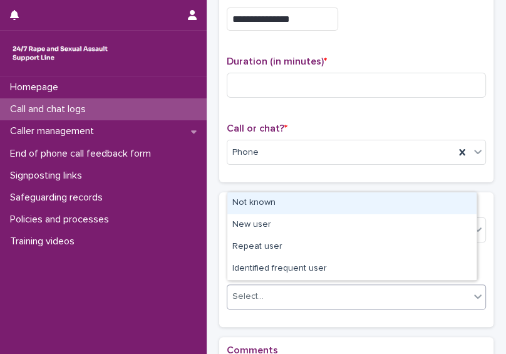
click at [421, 289] on div "Select..." at bounding box center [348, 296] width 242 height 21
click at [387, 206] on div "Not known" at bounding box center [351, 203] width 249 height 22
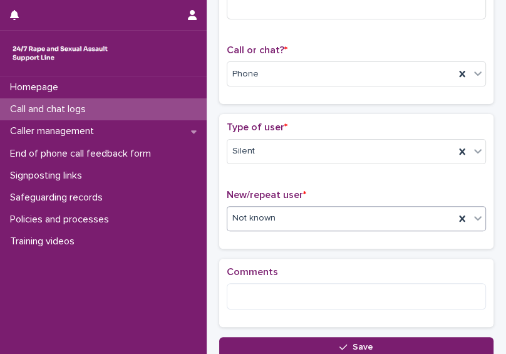
scroll to position [160, 0]
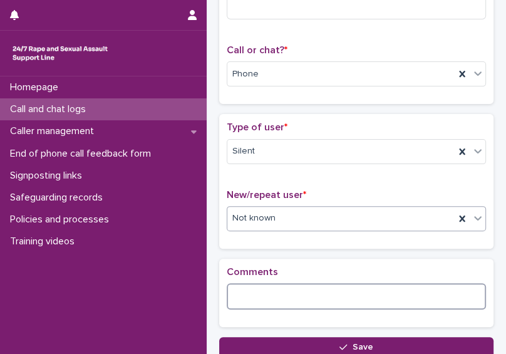
click at [341, 283] on textarea at bounding box center [356, 296] width 259 height 26
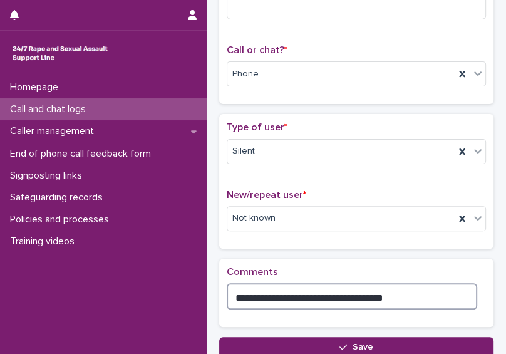
click at [304, 293] on textarea "**********" at bounding box center [352, 296] width 251 height 26
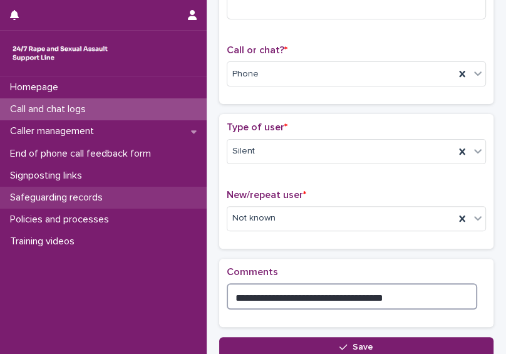
type textarea "**********"
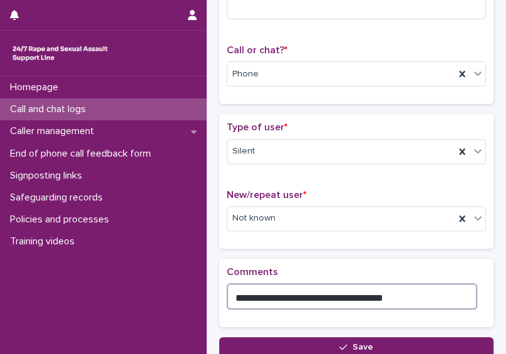
drag, startPoint x: 301, startPoint y: 292, endPoint x: 226, endPoint y: 288, distance: 75.3
click at [227, 288] on textarea "**********" at bounding box center [352, 296] width 251 height 26
drag, startPoint x: 395, startPoint y: 299, endPoint x: 209, endPoint y: 294, distance: 185.5
click at [209, 294] on div "**********" at bounding box center [356, 133] width 299 height 573
drag, startPoint x: 272, startPoint y: 297, endPoint x: 172, endPoint y: 289, distance: 100.5
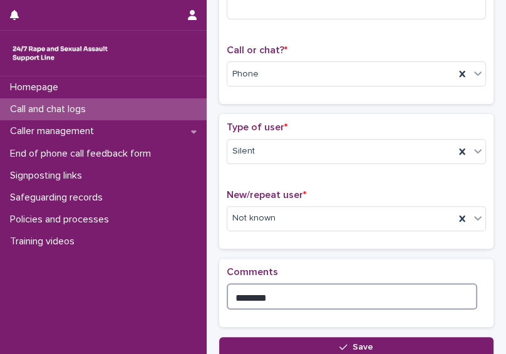
click at [207, 289] on div "**********" at bounding box center [356, 148] width 299 height 616
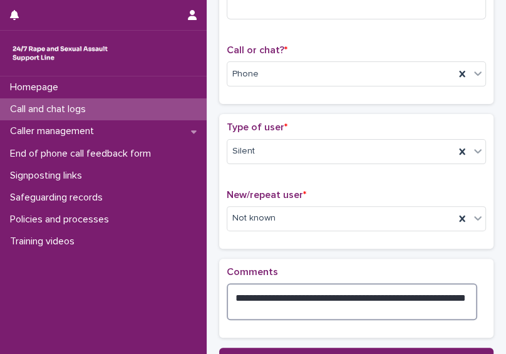
type textarea "**********"
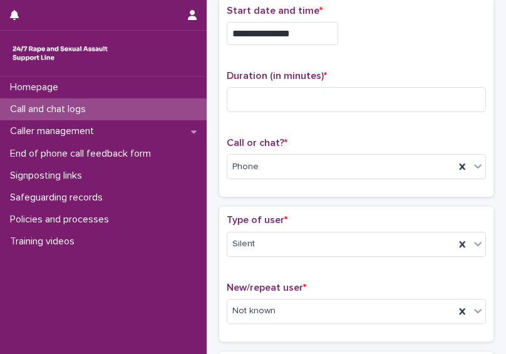
scroll to position [0, 0]
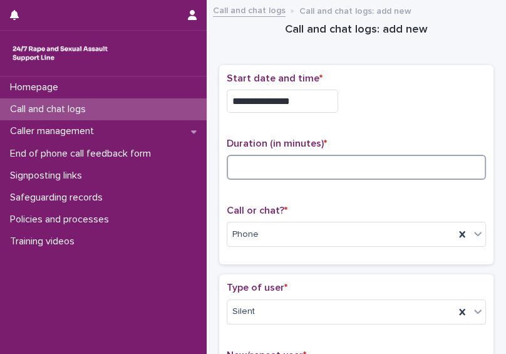
click at [332, 168] on input at bounding box center [356, 167] width 259 height 25
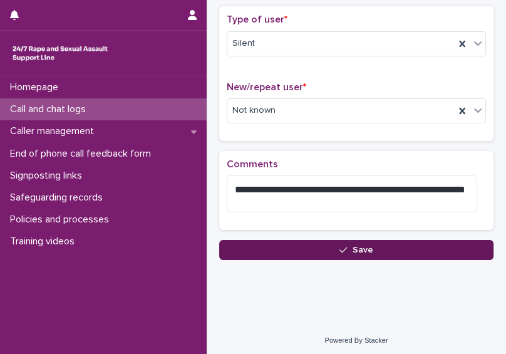
type input "*"
click at [394, 246] on button "Save" at bounding box center [356, 250] width 274 height 20
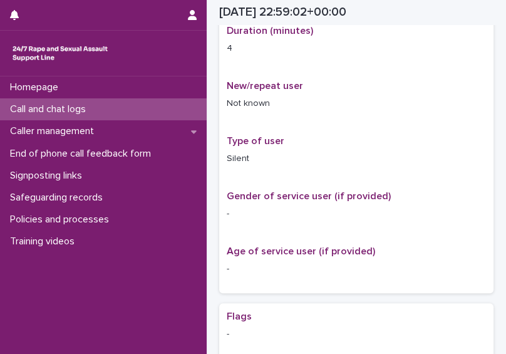
scroll to position [282, 0]
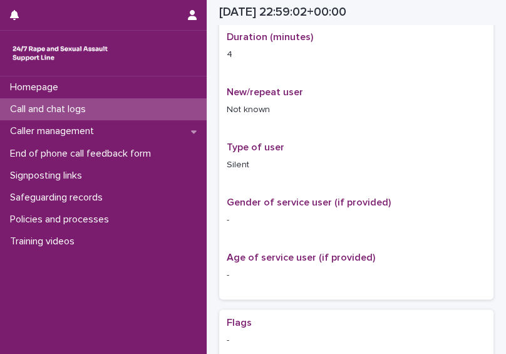
click at [68, 108] on p "Call and chat logs" at bounding box center [50, 109] width 91 height 12
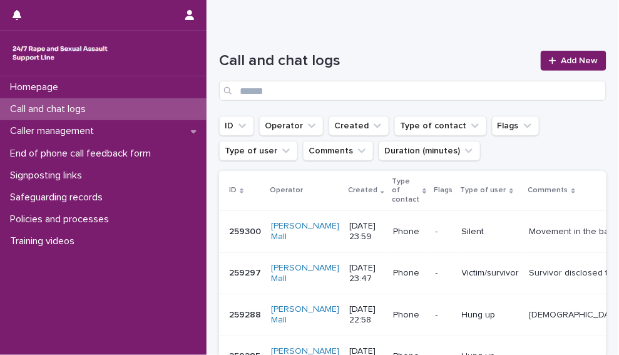
scroll to position [63, 0]
